Goal: Task Accomplishment & Management: Manage account settings

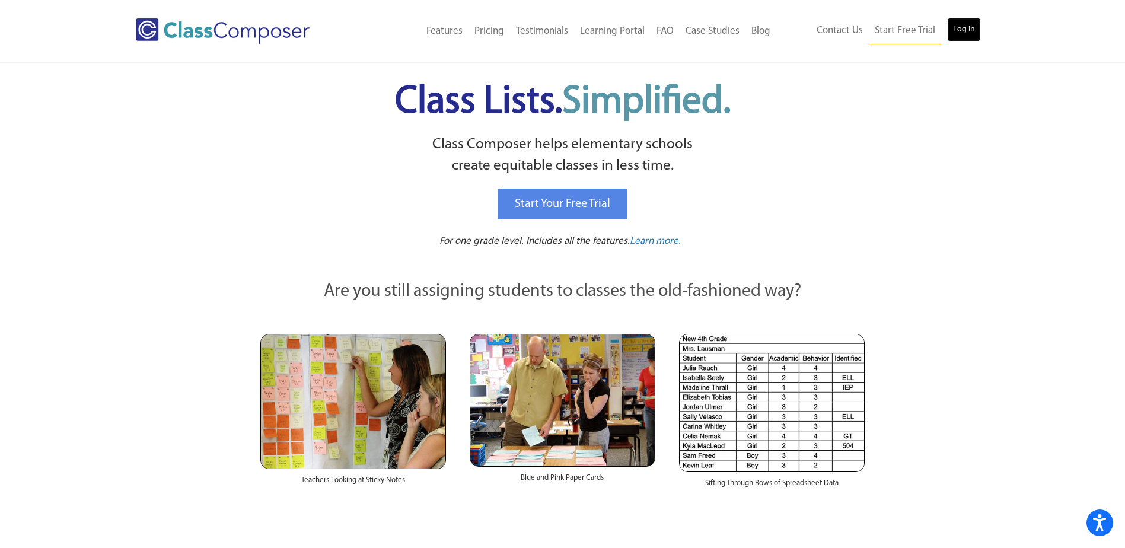
click at [978, 39] on link "Log In" at bounding box center [964, 30] width 34 height 24
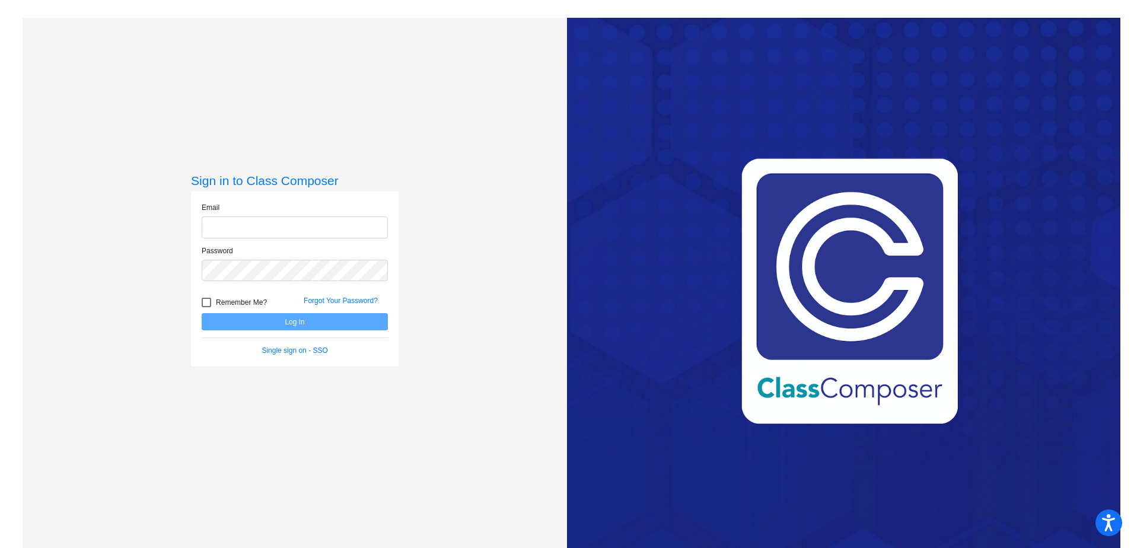
type input "mscott@hanfordesd.org"
click at [258, 319] on button "Log In" at bounding box center [295, 321] width 186 height 17
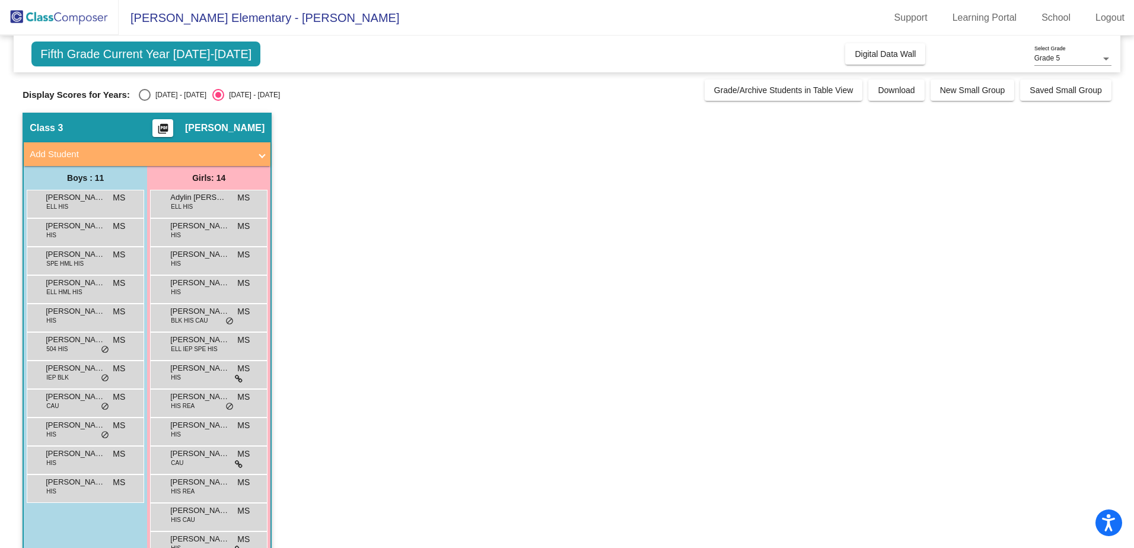
click at [155, 95] on div "2024 - 2025" at bounding box center [179, 95] width 56 height 11
click at [145, 101] on input "2024 - 2025" at bounding box center [144, 101] width 1 height 1
radio input "true"
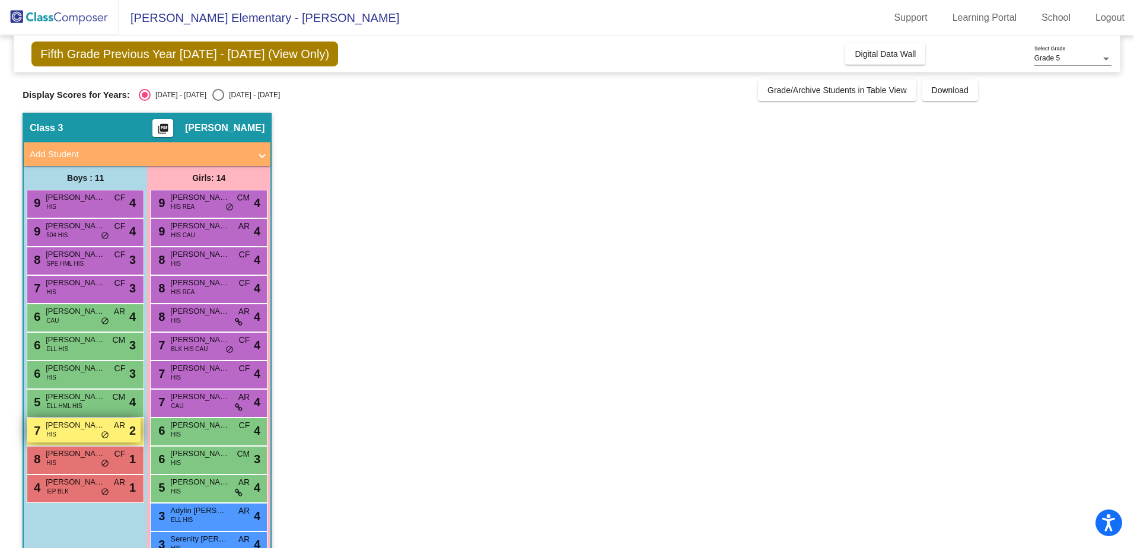
click at [69, 428] on span "Noah Felix" at bounding box center [75, 425] width 59 height 12
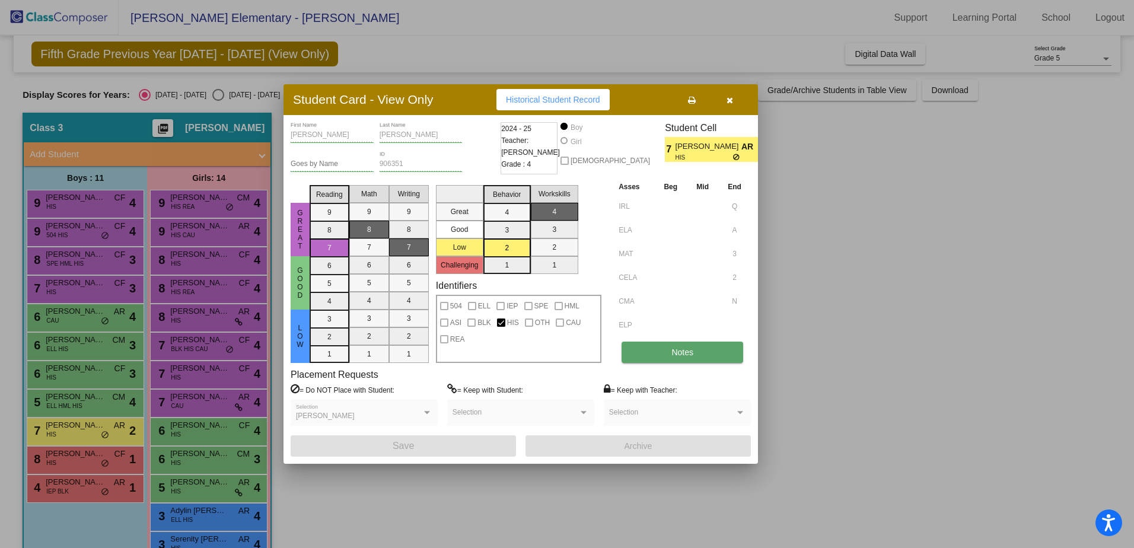
click at [665, 361] on button "Notes" at bounding box center [682, 352] width 122 height 21
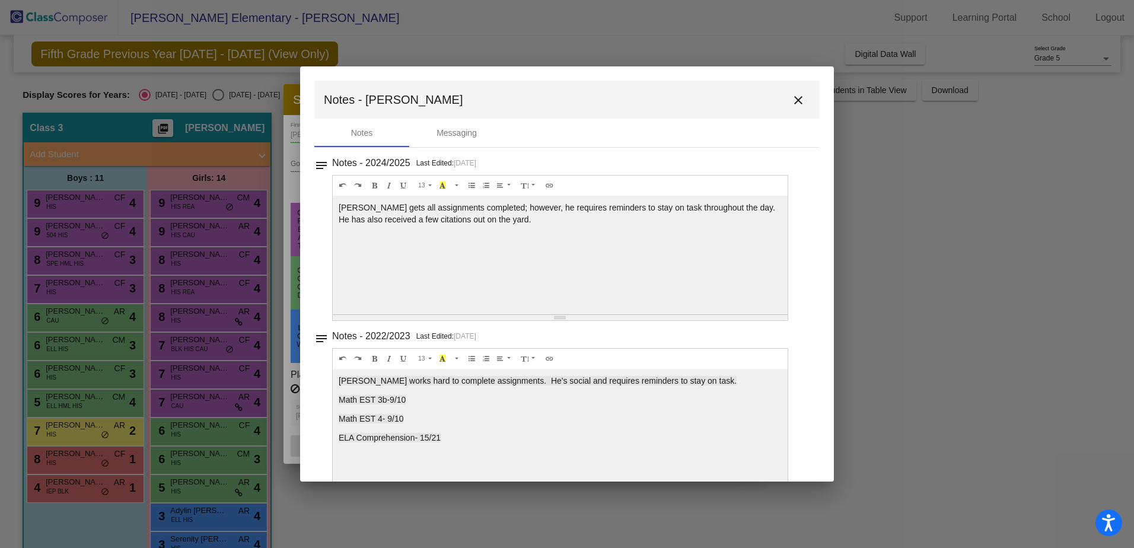
click at [786, 101] on button "close" at bounding box center [798, 100] width 24 height 24
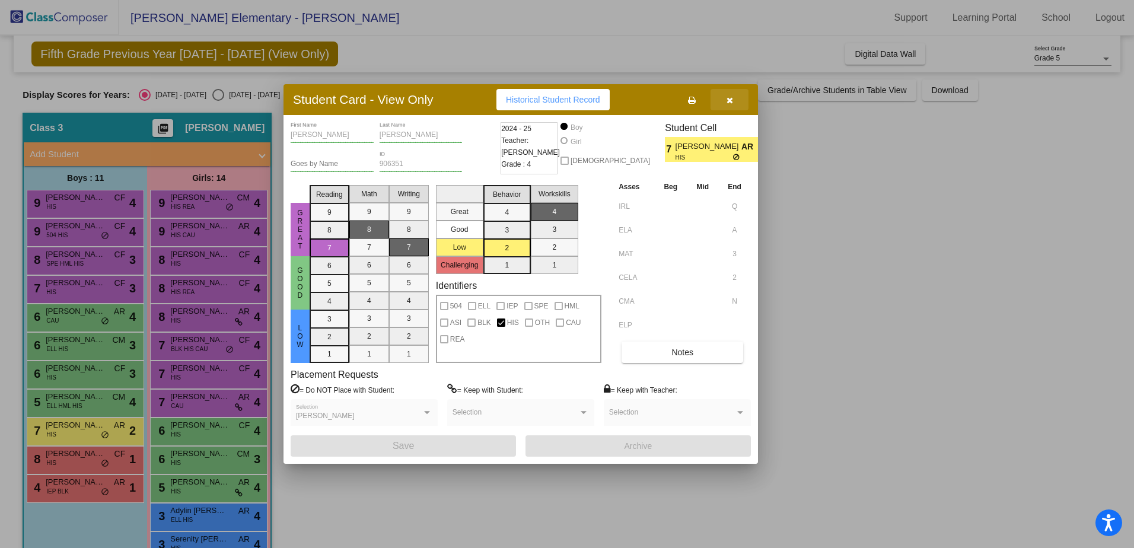
click at [730, 102] on icon "button" at bounding box center [729, 100] width 7 height 8
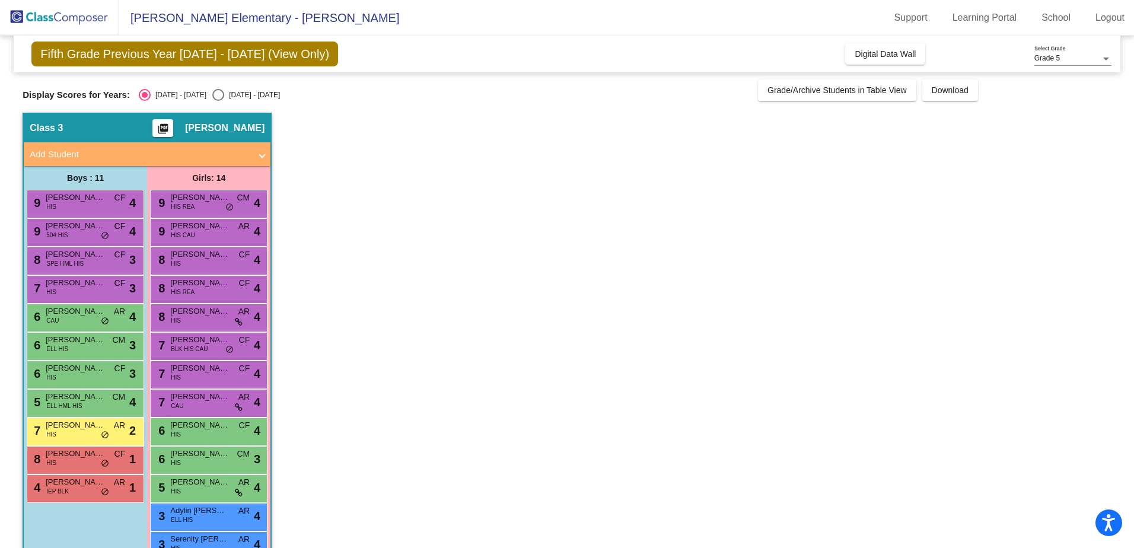
click at [549, 377] on app-classroom "Class 3 picture_as_pdf Melissa Scott Add Student First Name Last Name Student I…" at bounding box center [567, 360] width 1089 height 495
